Goal: Task Accomplishment & Management: Manage account settings

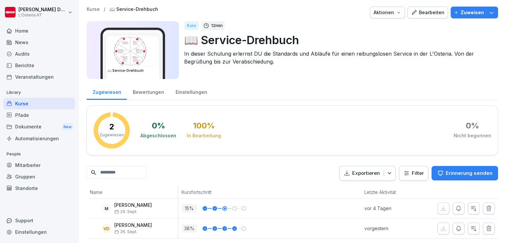
click at [427, 10] on div "Bearbeiten" at bounding box center [427, 12] width 33 height 7
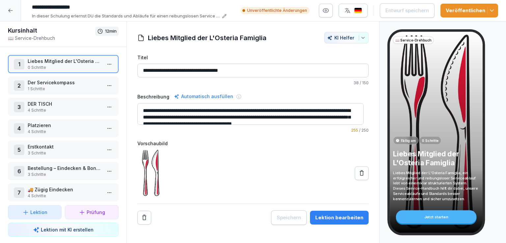
scroll to position [70, 0]
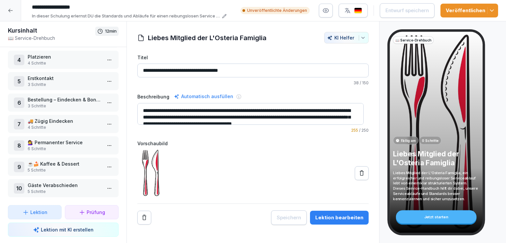
click at [55, 189] on p "5 Schritte" at bounding box center [65, 192] width 74 height 6
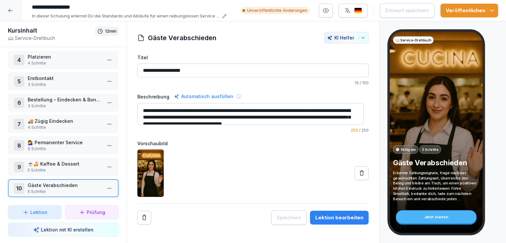
click at [74, 167] on p "5 Schritte" at bounding box center [65, 170] width 74 height 6
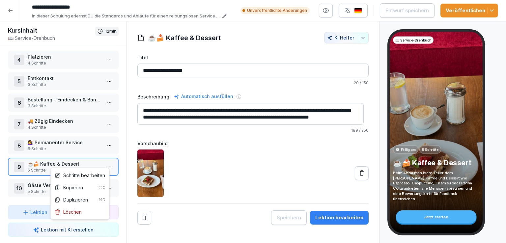
click at [106, 161] on html "**********" at bounding box center [253, 121] width 506 height 243
click at [78, 173] on div "Schritte bearbeiten" at bounding box center [80, 175] width 50 height 7
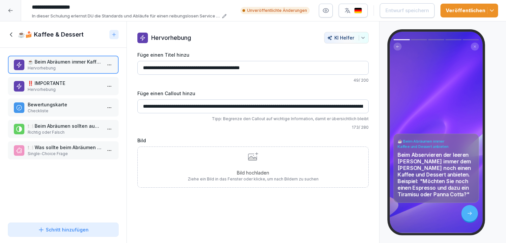
click at [68, 80] on p "‼️ IMPORTANTE" at bounding box center [65, 83] width 74 height 7
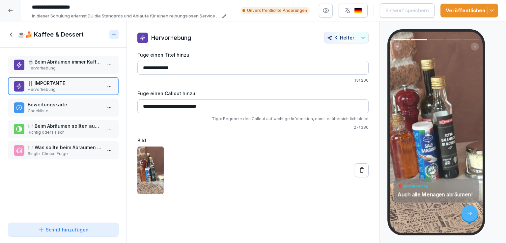
click at [73, 107] on p "Bewertungskarte" at bounding box center [65, 104] width 74 height 7
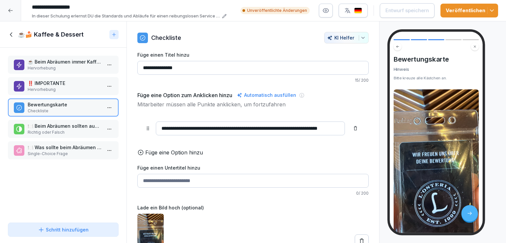
click at [72, 128] on p "🍽️ Beim Abräumen sollten auch alle Menagen abgeräumt werden." at bounding box center [65, 125] width 74 height 7
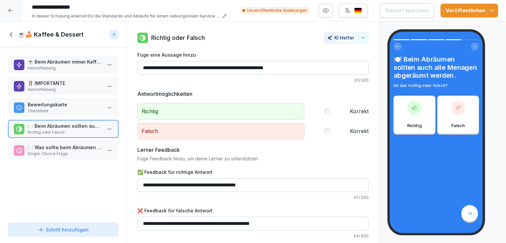
click at [69, 152] on p "Single-Choice Frage" at bounding box center [65, 154] width 74 height 6
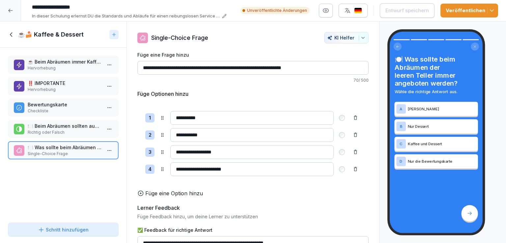
click at [59, 64] on p "☕ Beim Abräumen immer Kaffee und Dessert anbieten" at bounding box center [65, 61] width 74 height 7
